Goal: Find contact information: Obtain details needed to contact an individual or organization

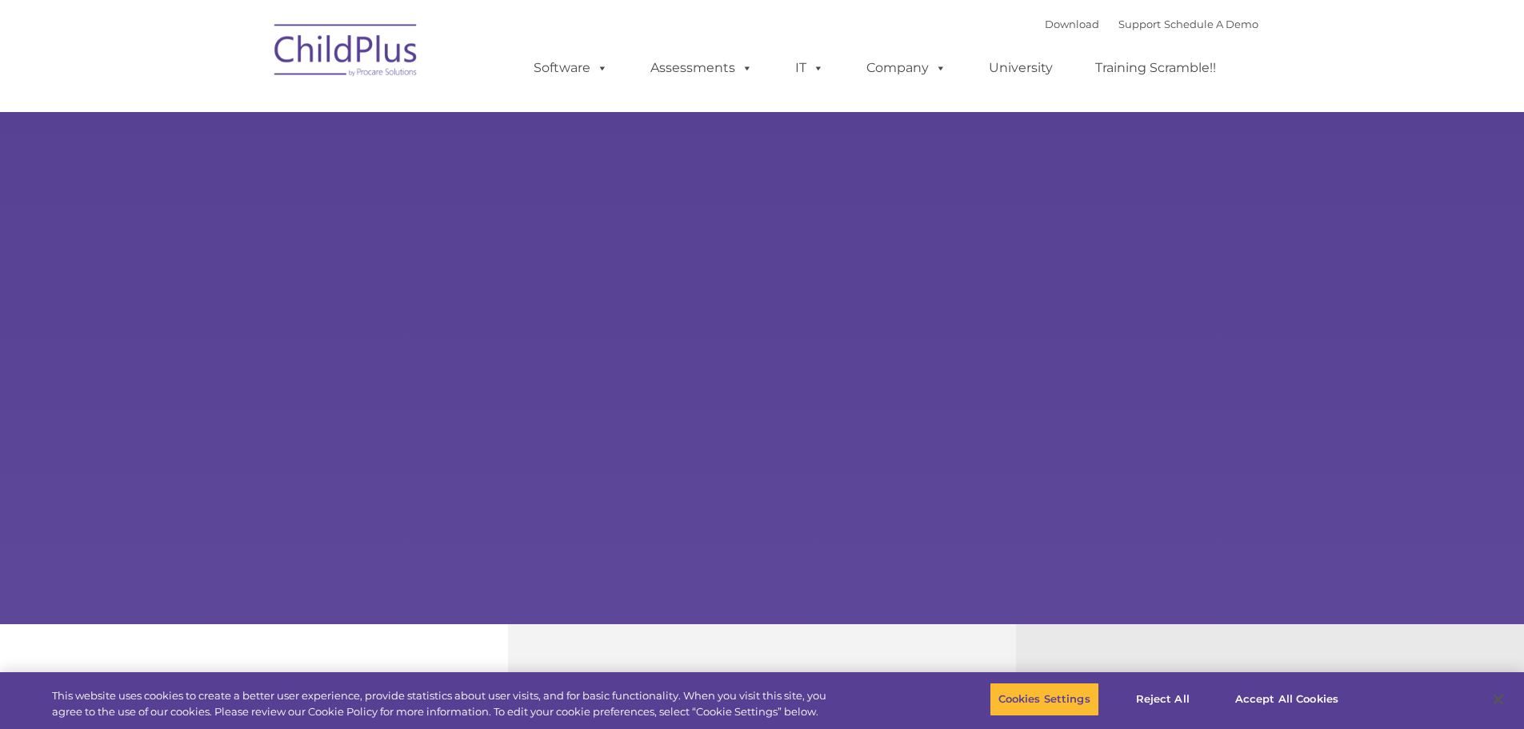
type input ""
select select "MEDIUM"
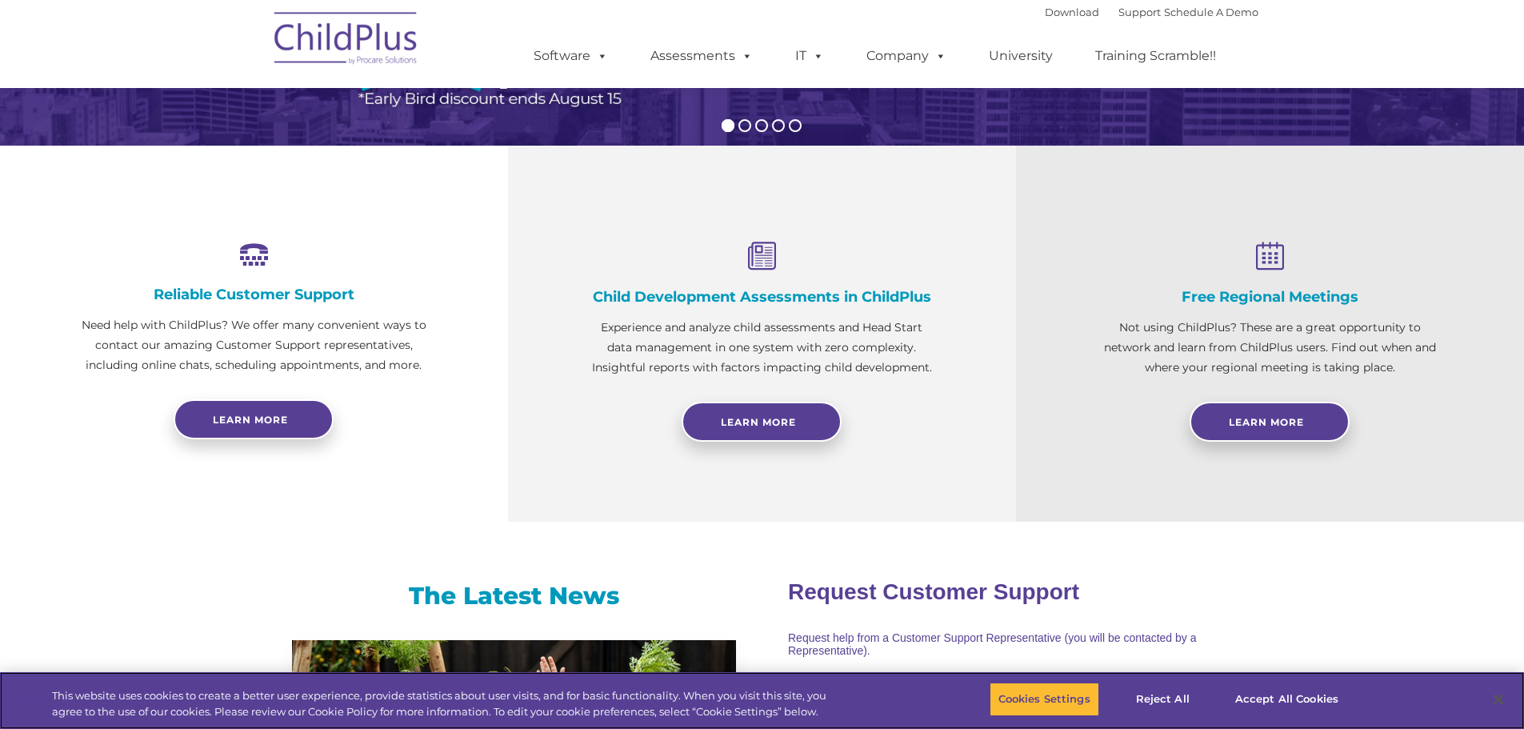
scroll to position [480, 0]
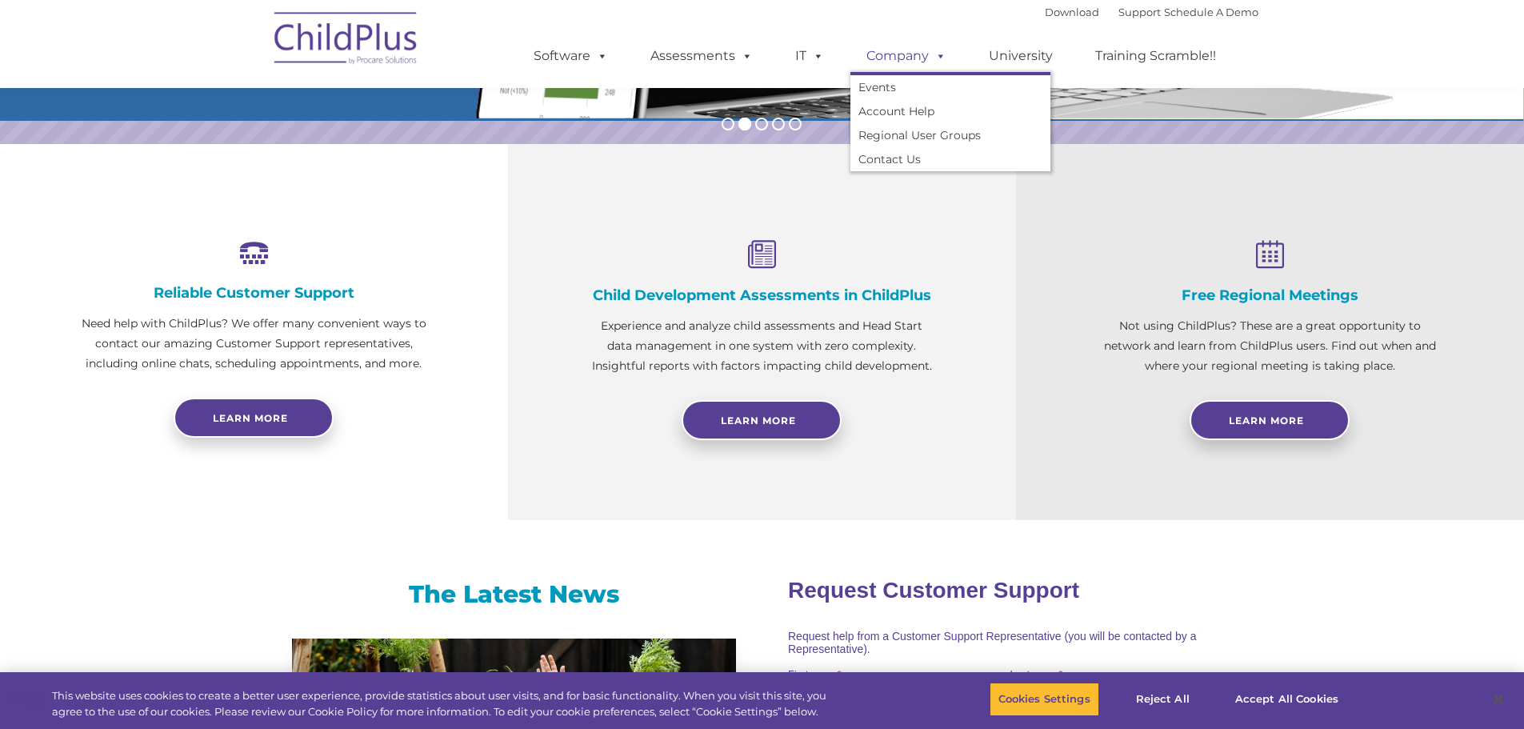
click at [929, 56] on span at bounding box center [938, 55] width 18 height 15
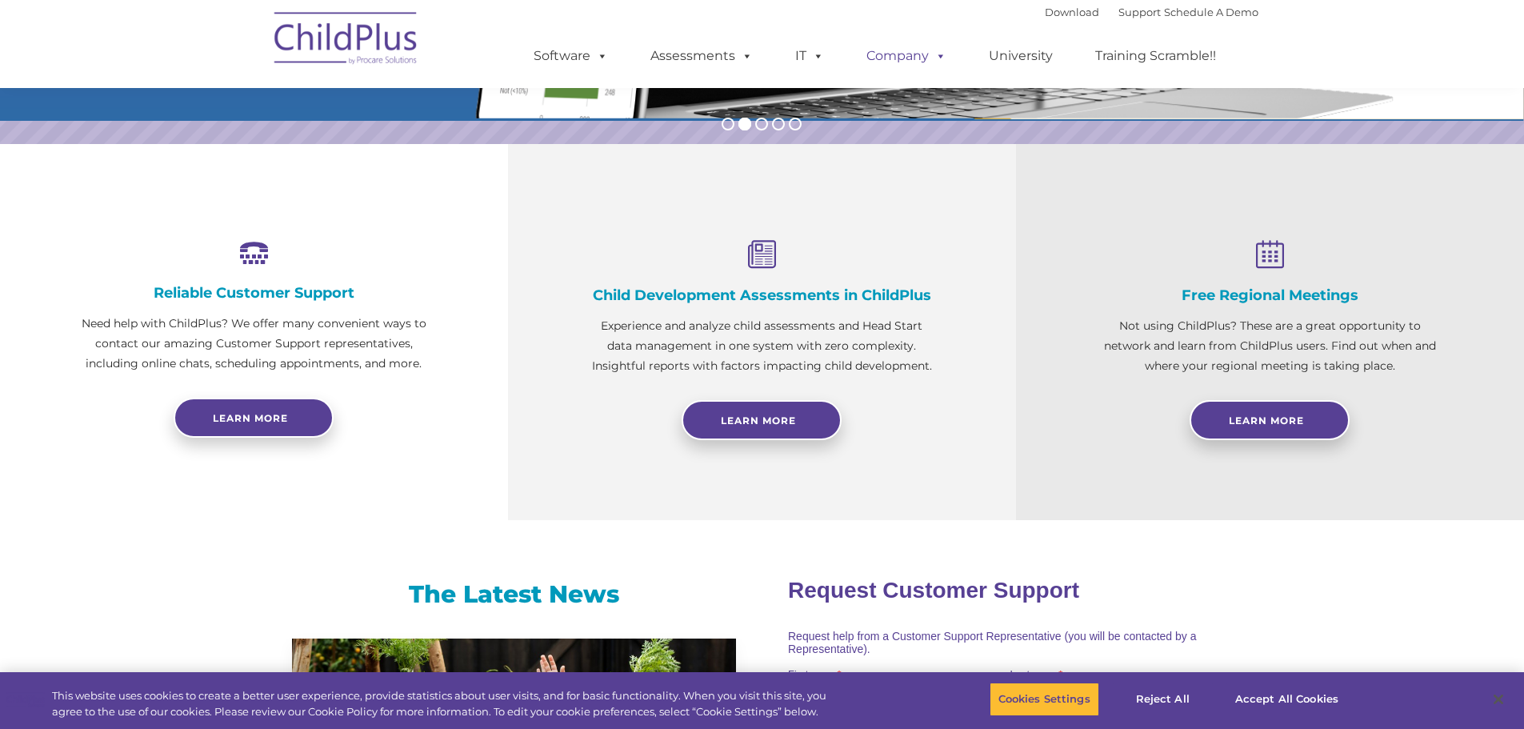
click at [901, 56] on link "Company" at bounding box center [906, 56] width 112 height 32
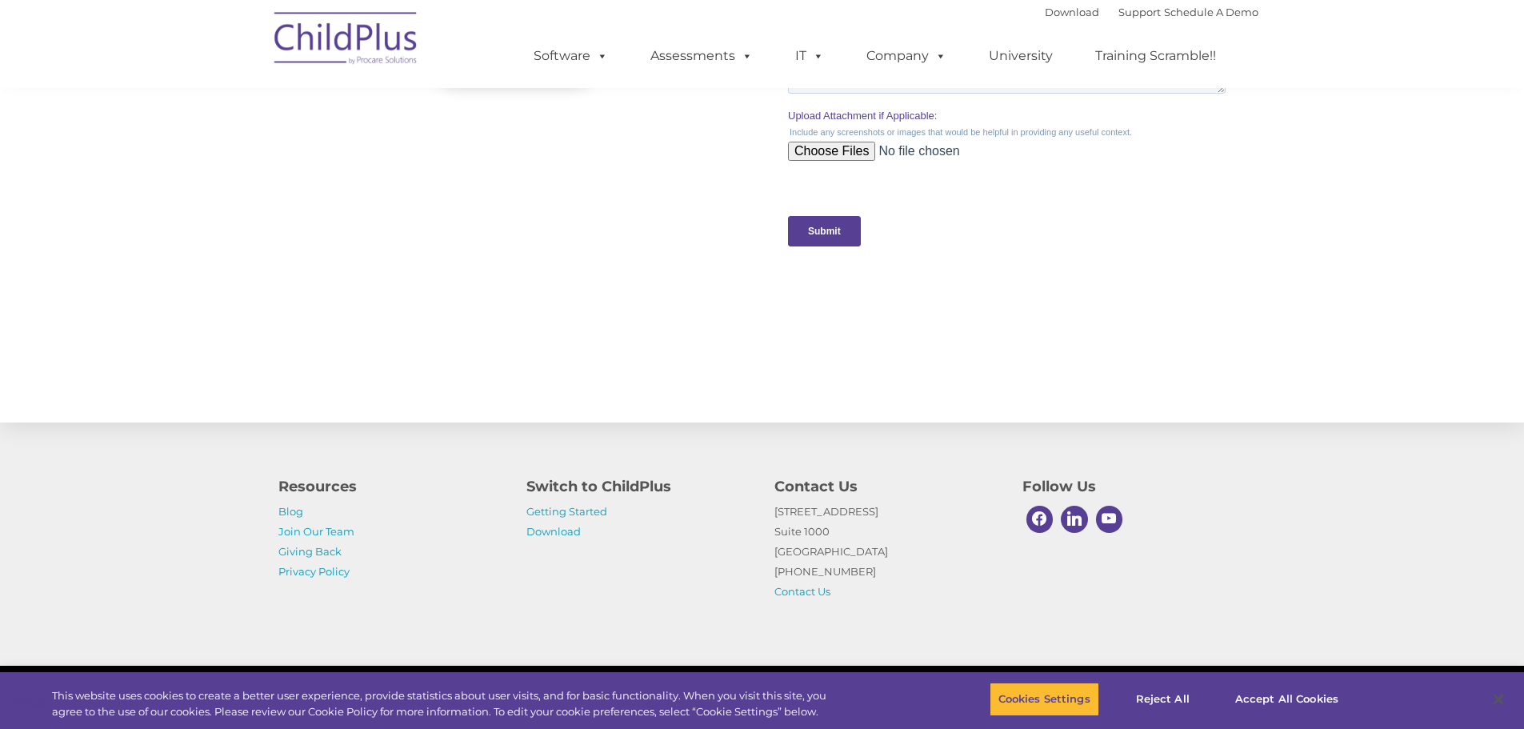
scroll to position [1569, 0]
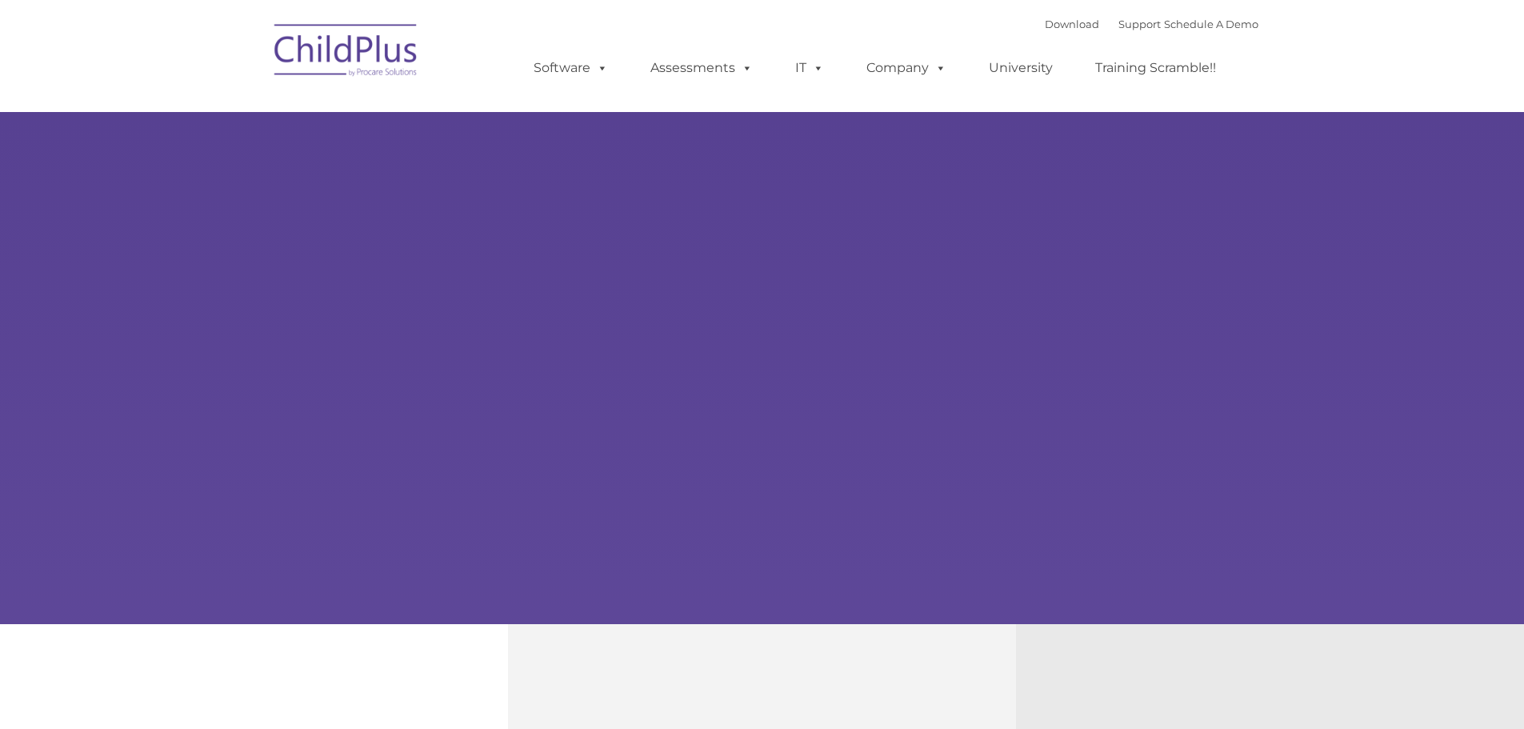
type input ""
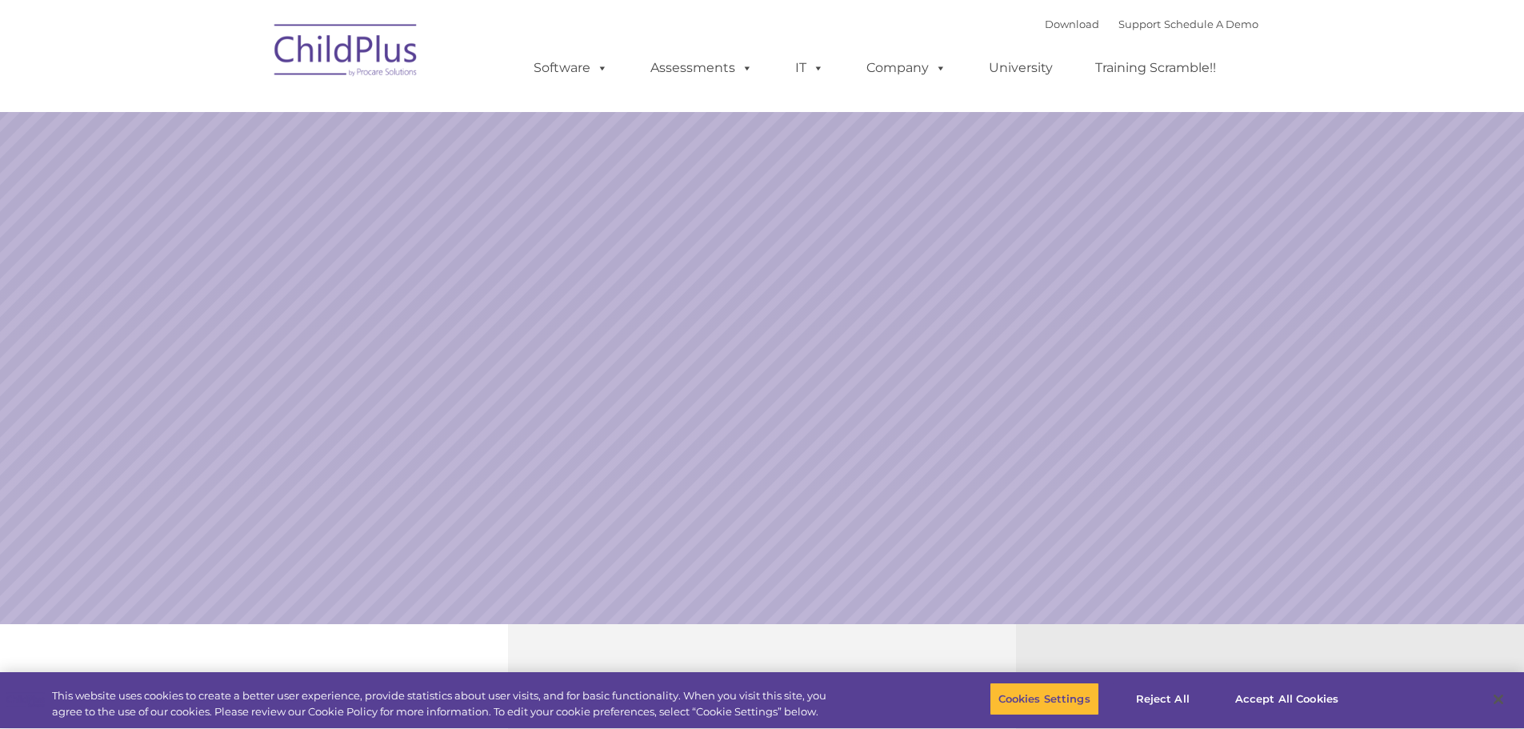
select select "MEDIUM"
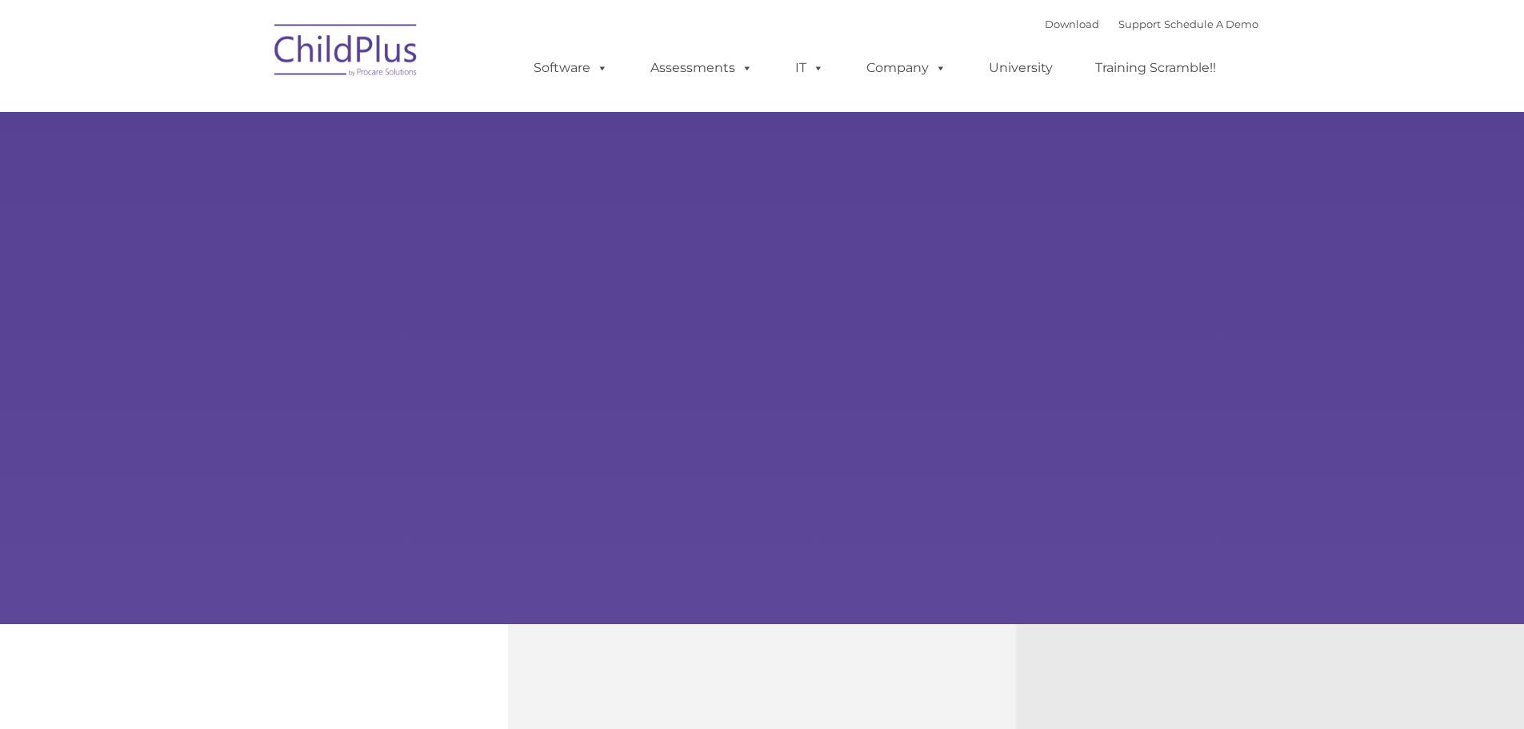
type input ""
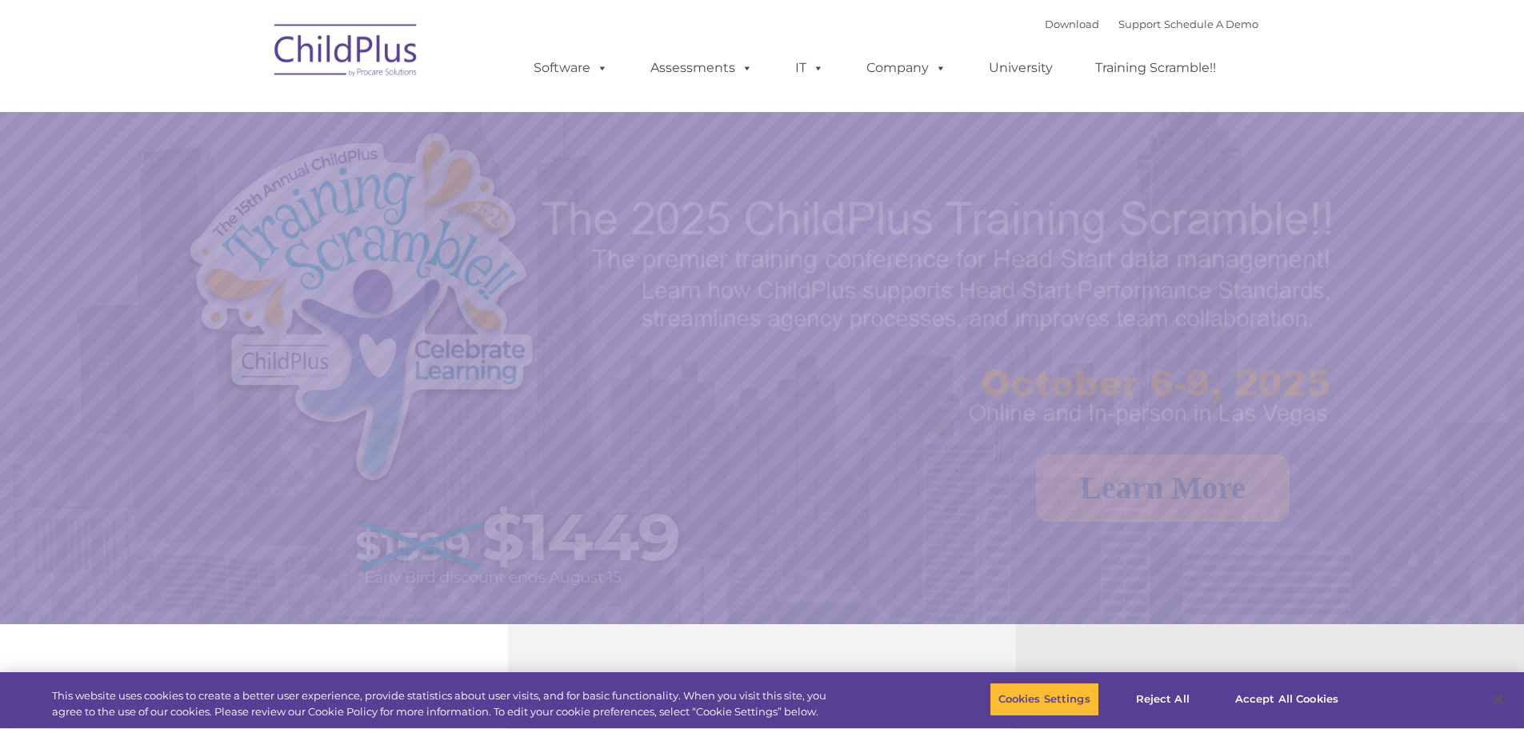
select select "MEDIUM"
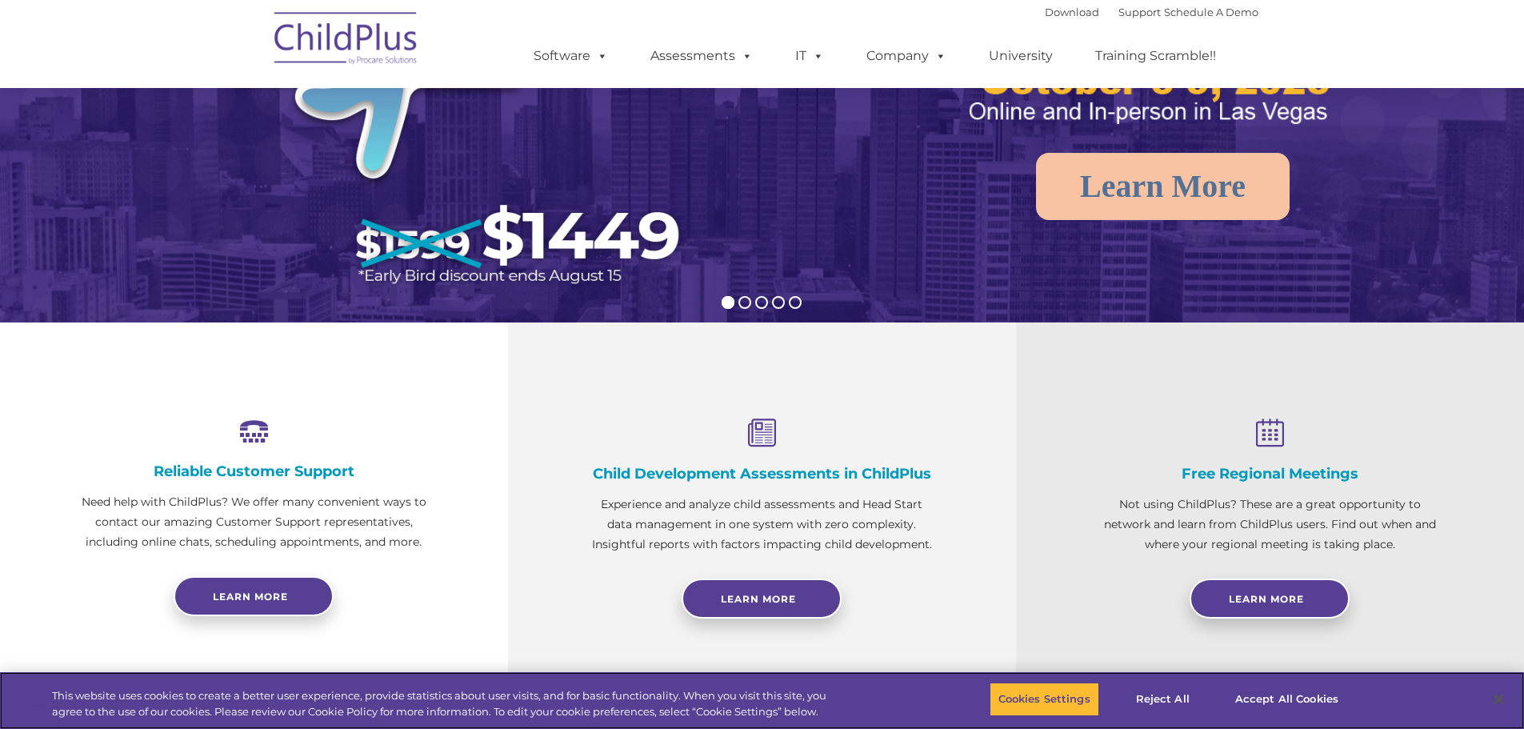
scroll to position [320, 0]
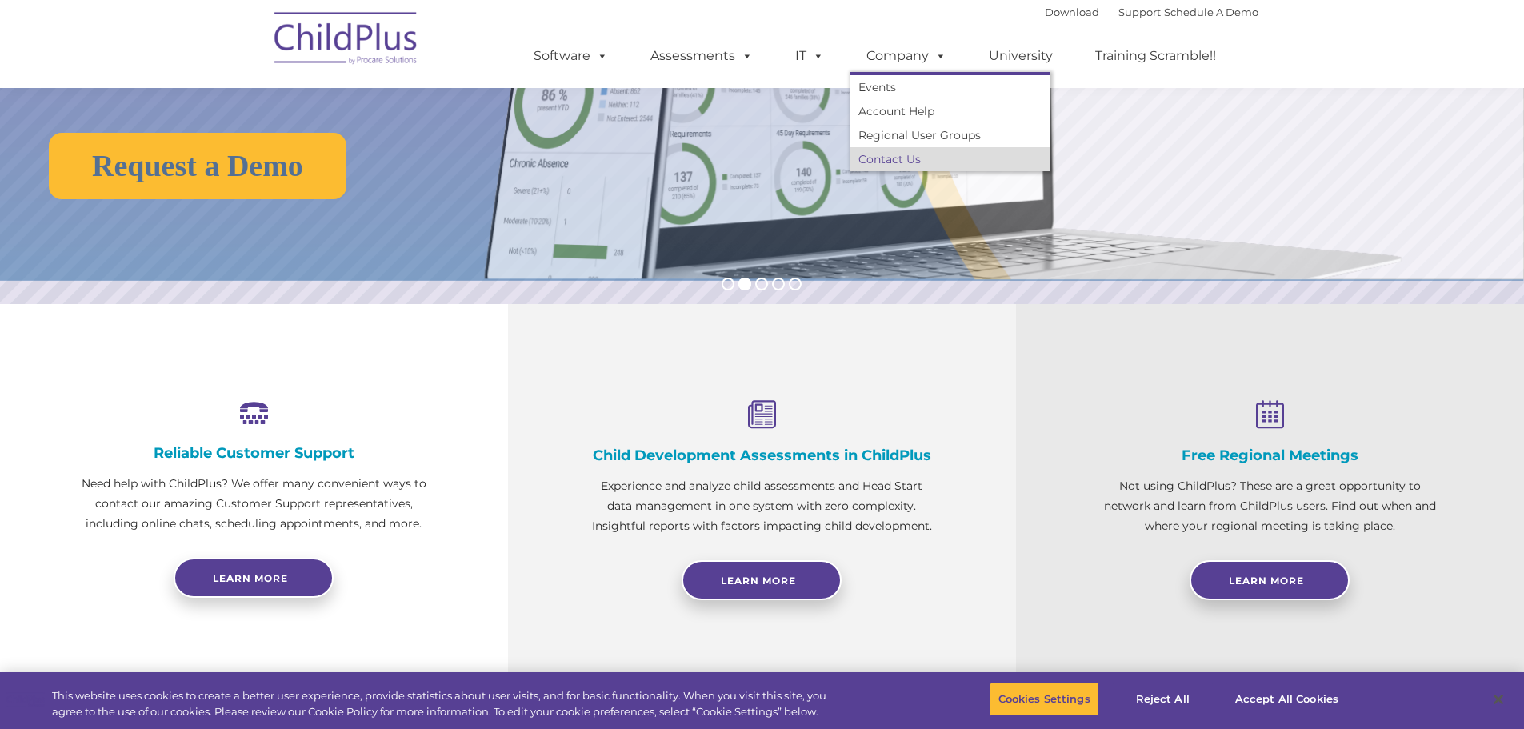
click at [907, 159] on link "Contact Us" at bounding box center [950, 159] width 200 height 24
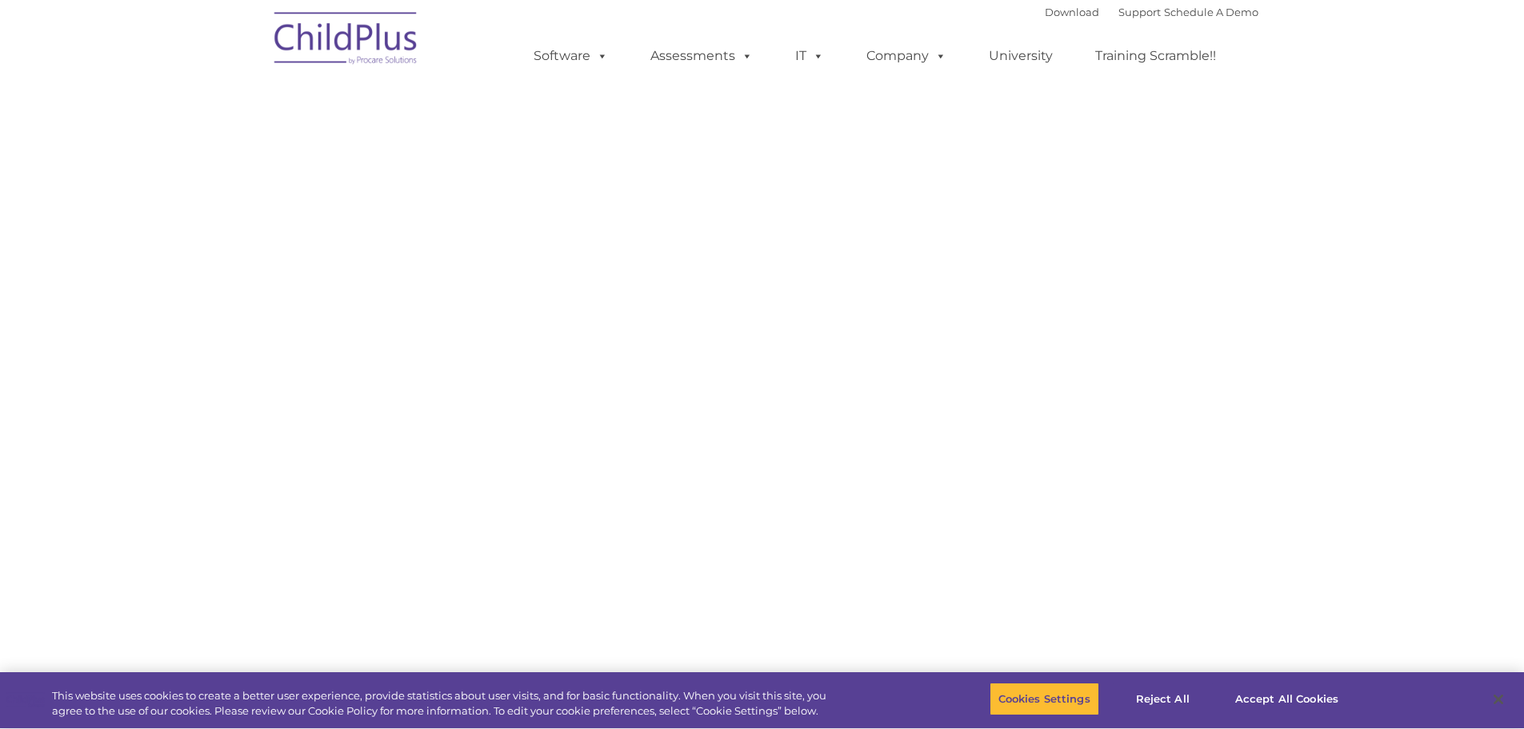
select select "MEDIUM"
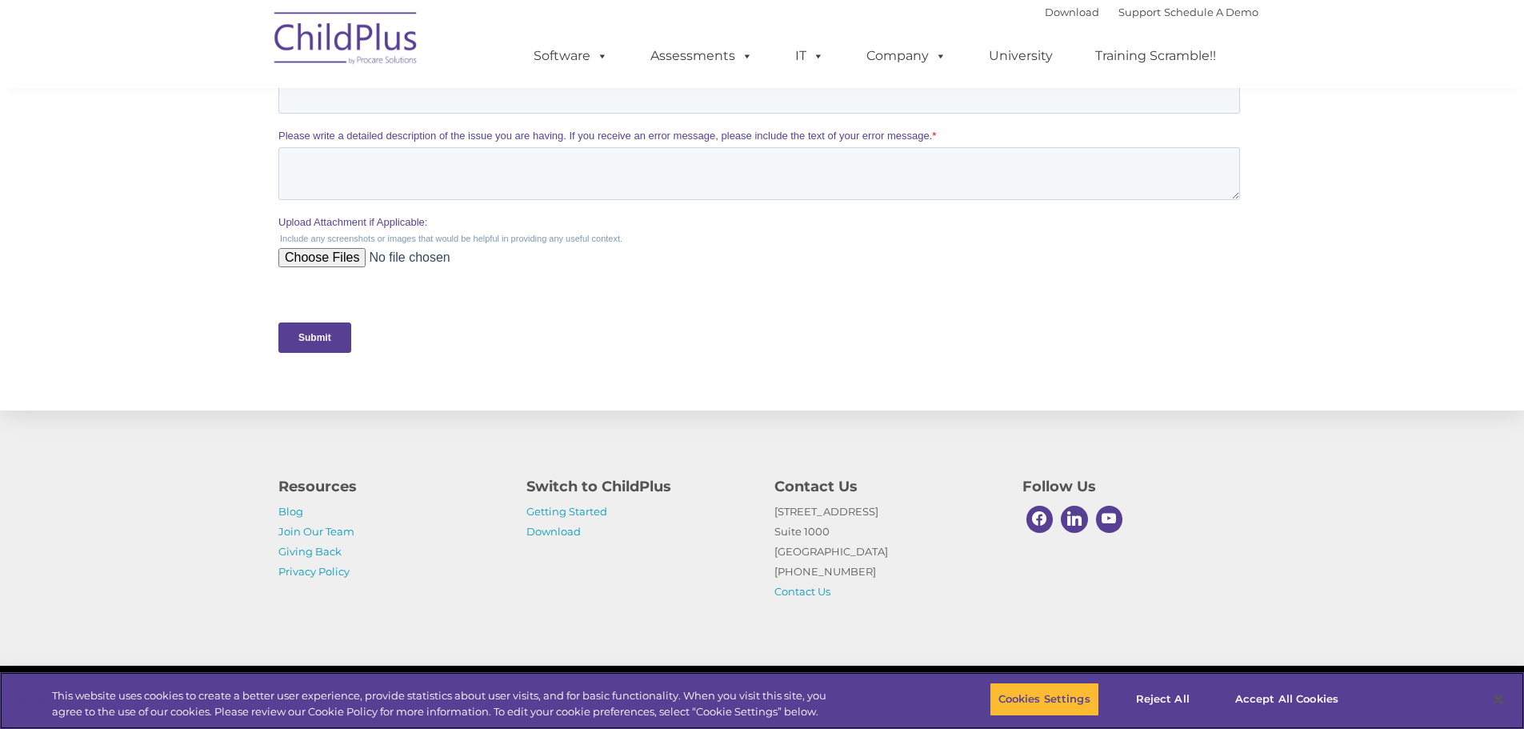
scroll to position [658, 0]
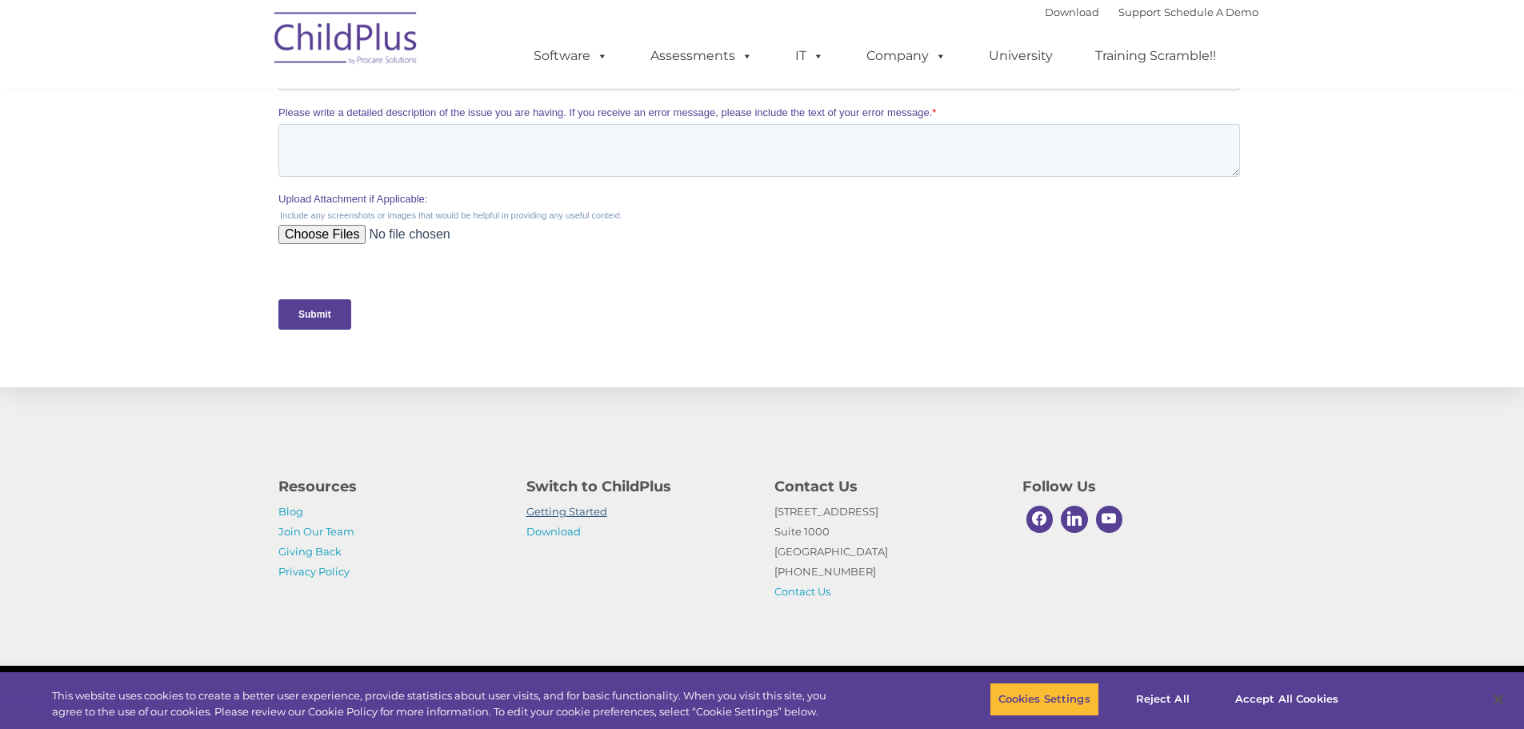
click at [589, 515] on link "Getting Started" at bounding box center [566, 511] width 81 height 13
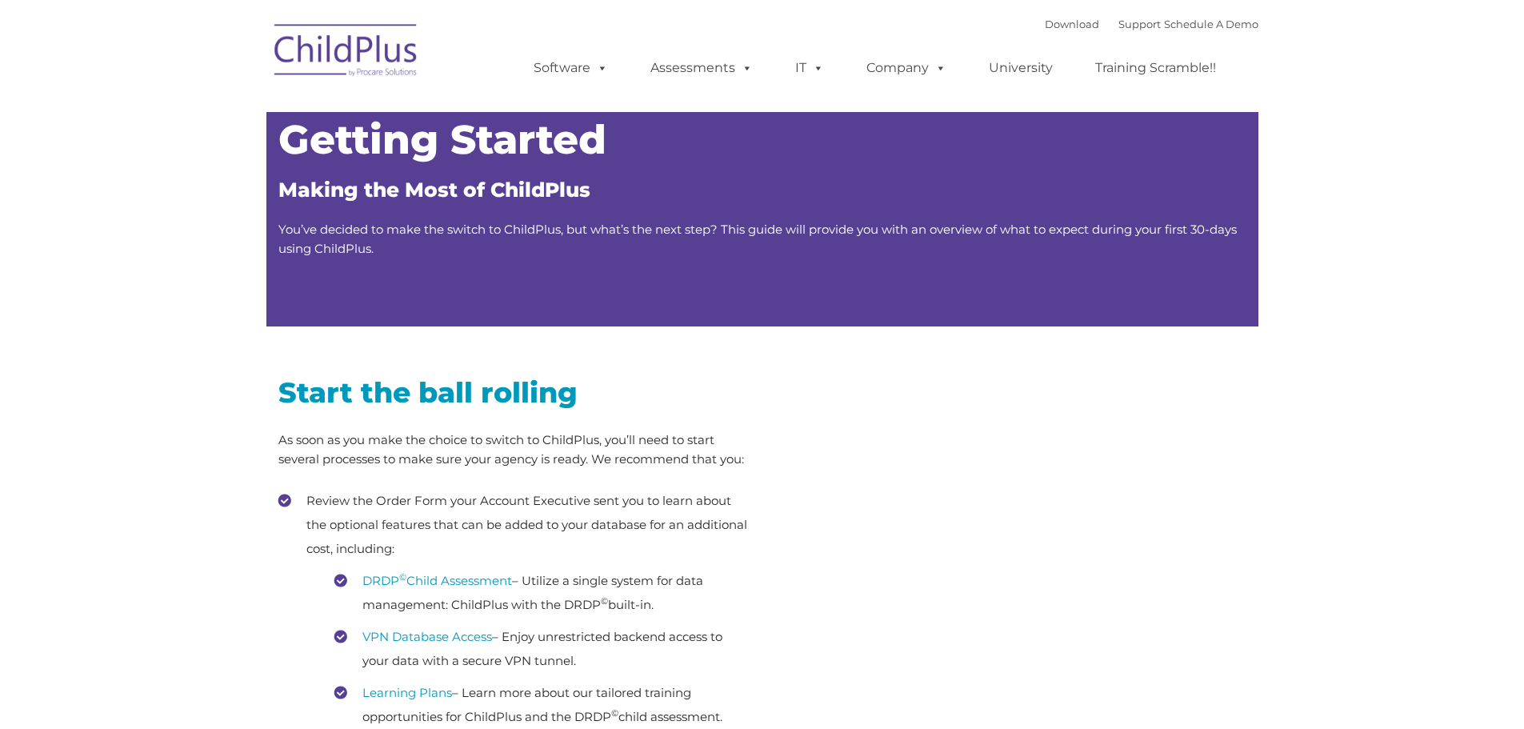
type input ""
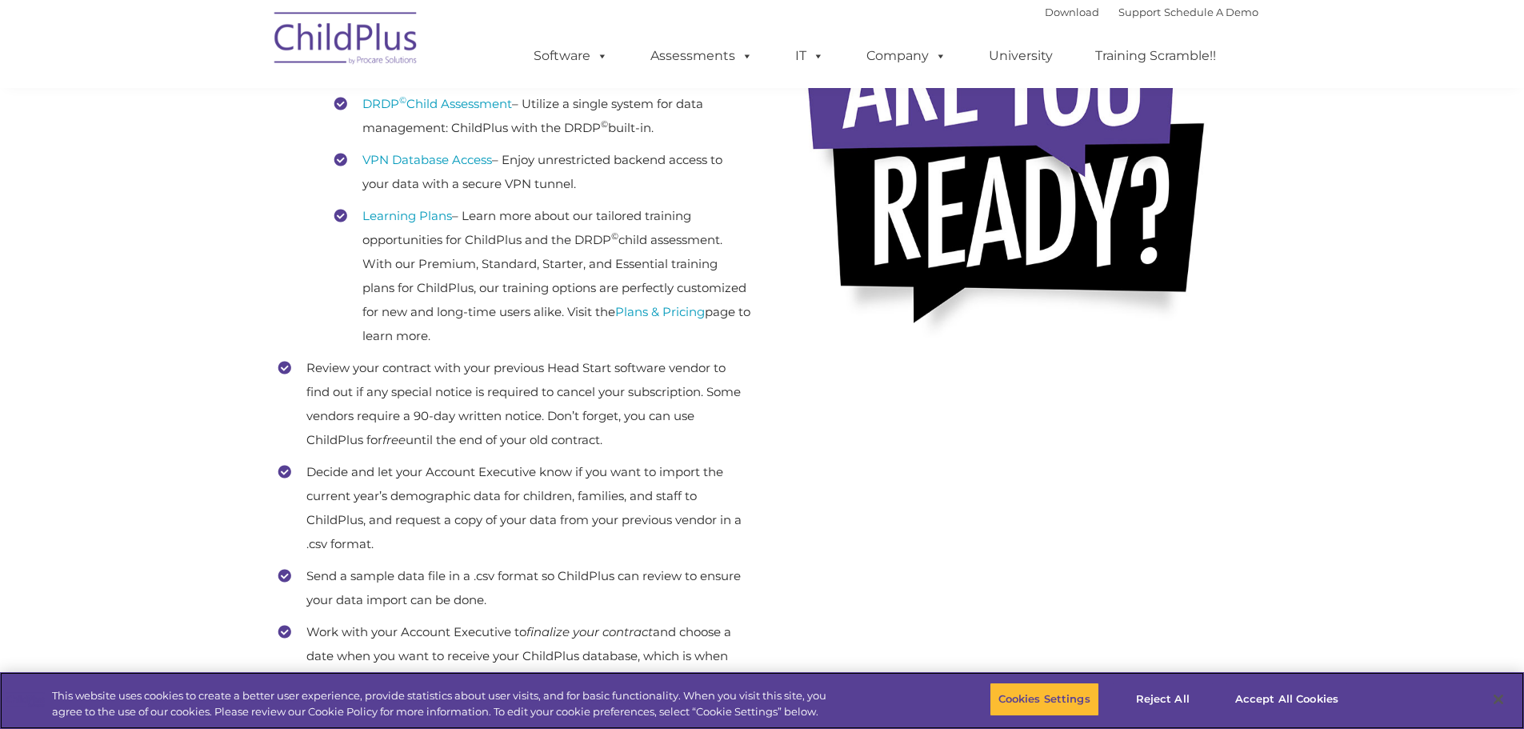
scroll to position [480, 0]
